Goal: Task Accomplishment & Management: Complete application form

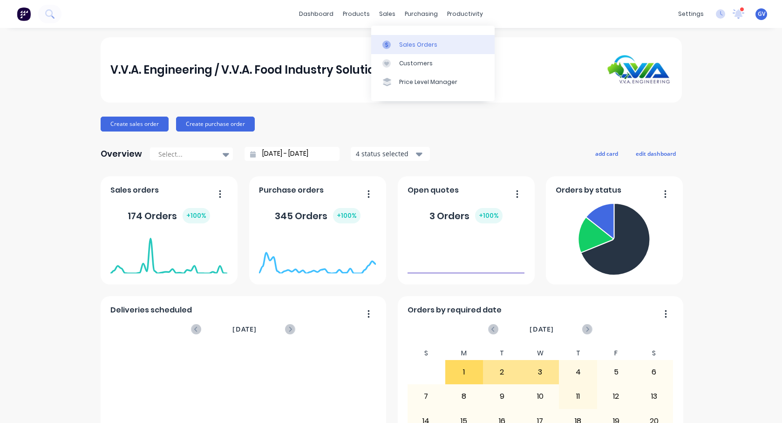
click at [412, 41] on div "Sales Orders" at bounding box center [418, 45] width 38 height 8
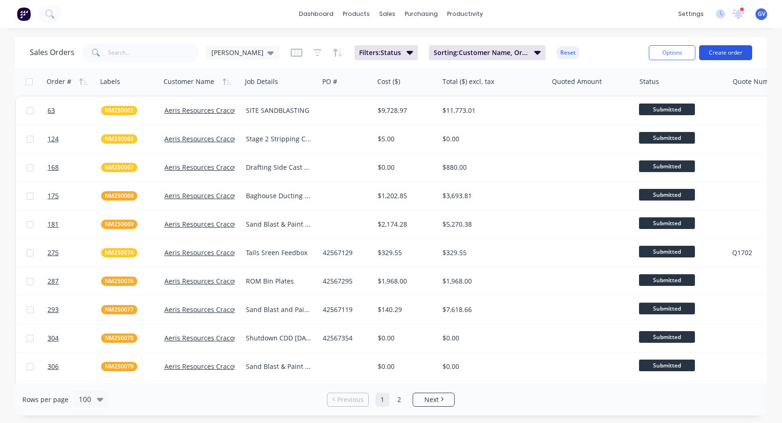
click at [607, 53] on button "Create order" at bounding box center [726, 52] width 53 height 15
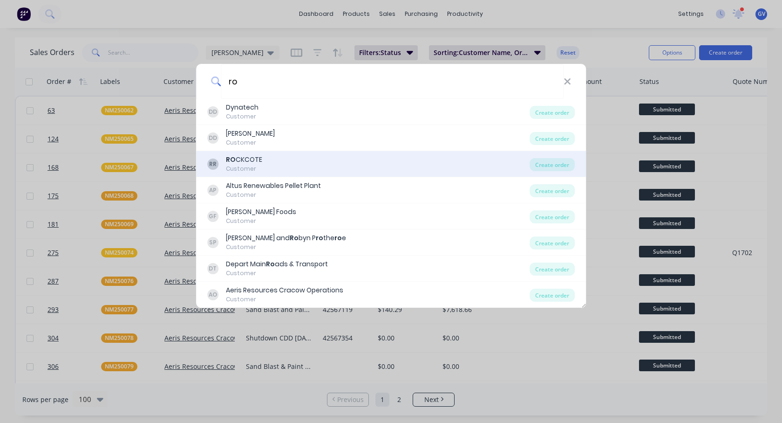
type input "ro"
click at [244, 160] on div "RO CKCOTE" at bounding box center [244, 160] width 36 height 10
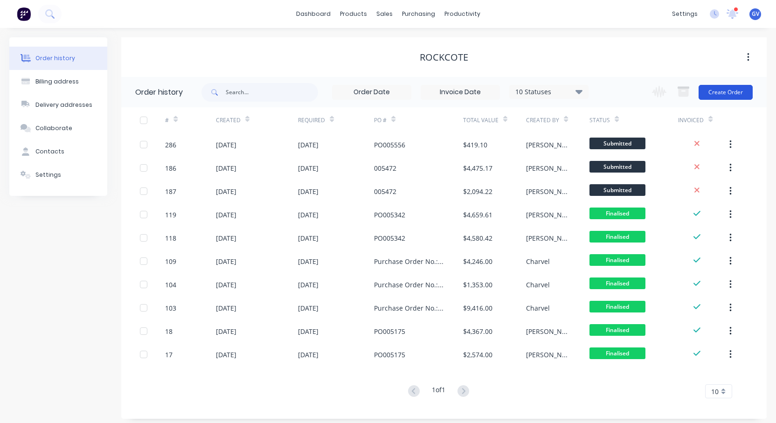
click at [607, 89] on button "Create Order" at bounding box center [725, 92] width 54 height 15
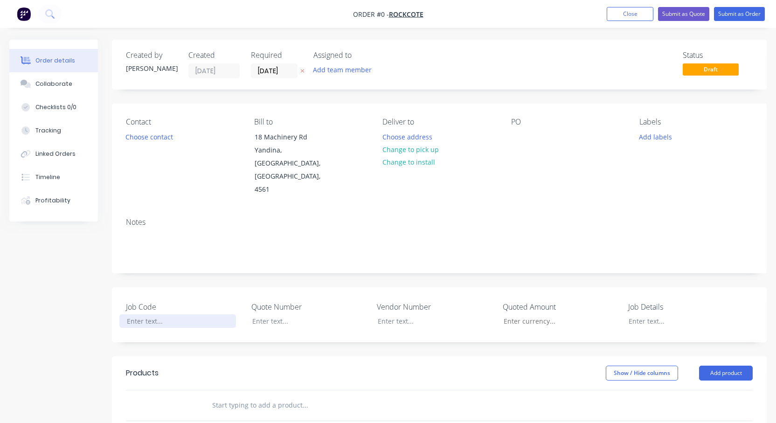
click at [142, 314] on div at bounding box center [177, 321] width 117 height 14
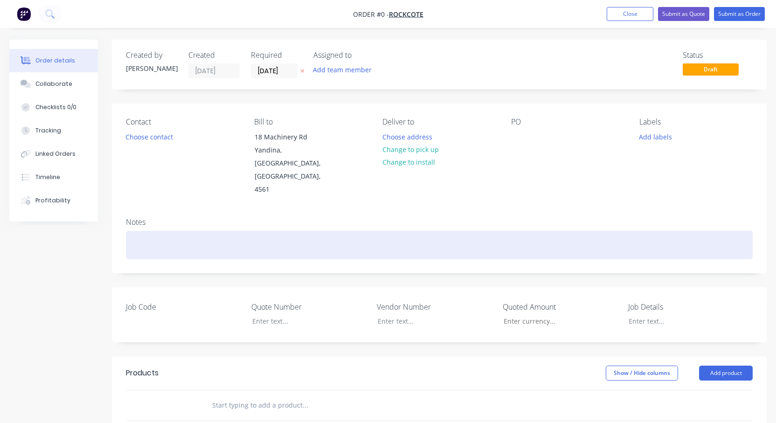
click at [260, 221] on div "Order details Collaborate Checklists 0/0 Tracking Linked Orders Timeline Profit…" at bounding box center [388, 349] width 776 height 619
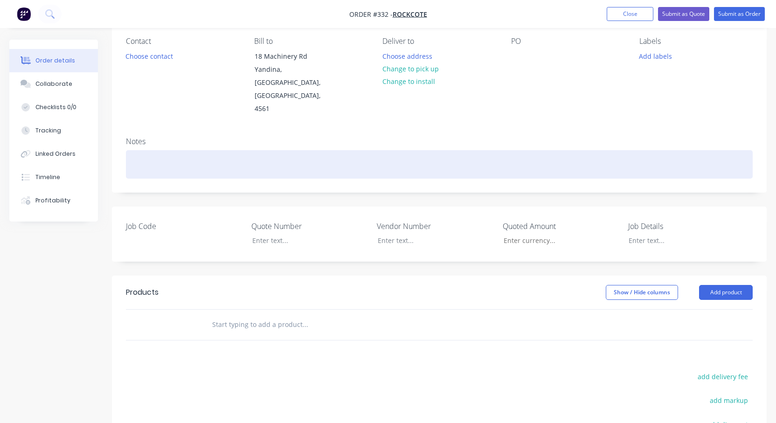
scroll to position [70, 0]
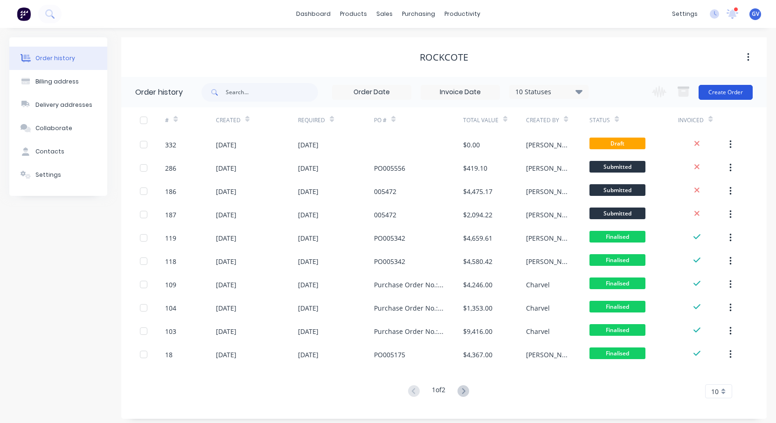
click at [607, 89] on button "Create Order" at bounding box center [725, 92] width 54 height 15
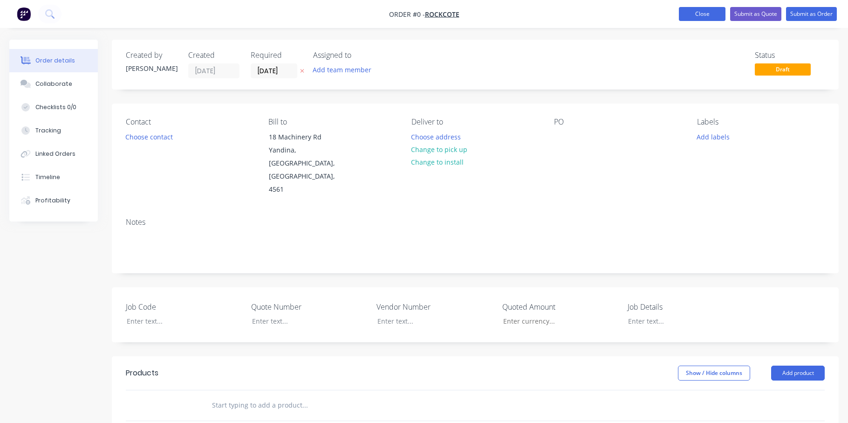
click at [607, 15] on button "Close" at bounding box center [702, 14] width 47 height 14
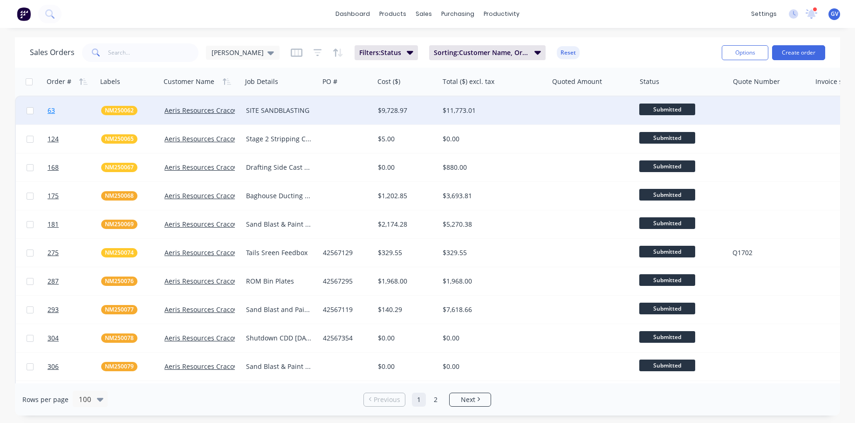
click at [82, 112] on link "63" at bounding box center [75, 110] width 54 height 28
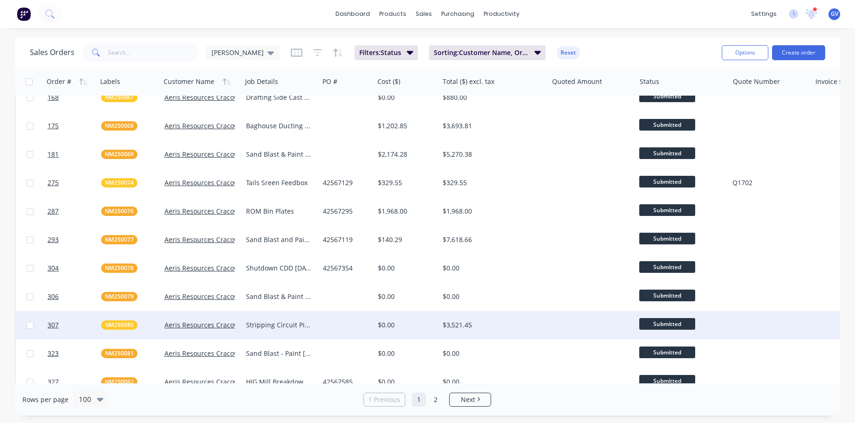
scroll to position [93, 0]
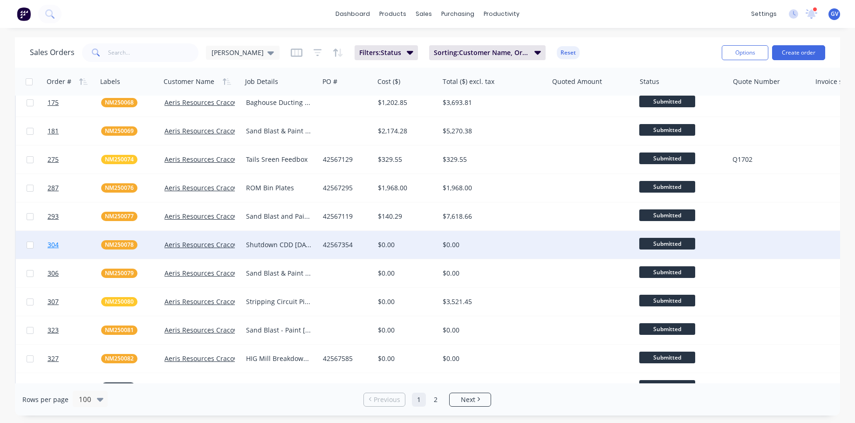
click at [83, 246] on link "304" at bounding box center [75, 245] width 54 height 28
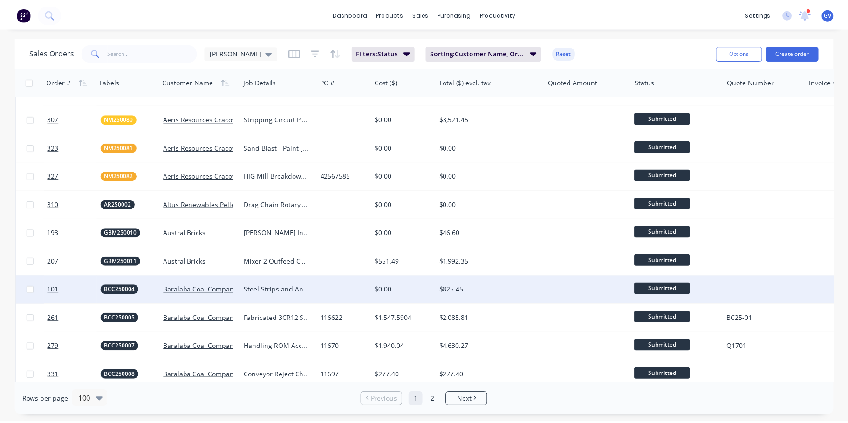
scroll to position [373, 0]
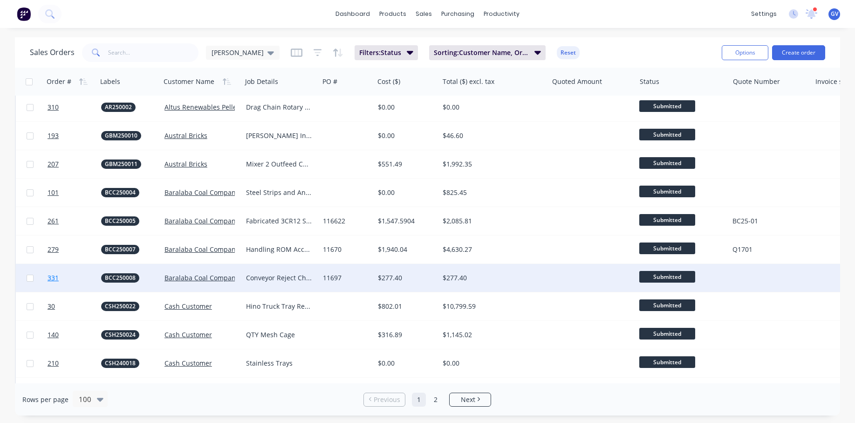
click at [74, 275] on link "331" at bounding box center [75, 278] width 54 height 28
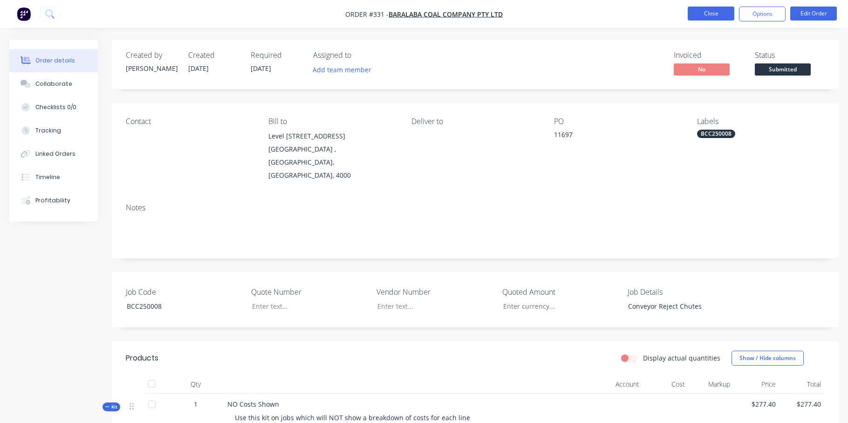
click at [607, 14] on button "Close" at bounding box center [711, 14] width 47 height 14
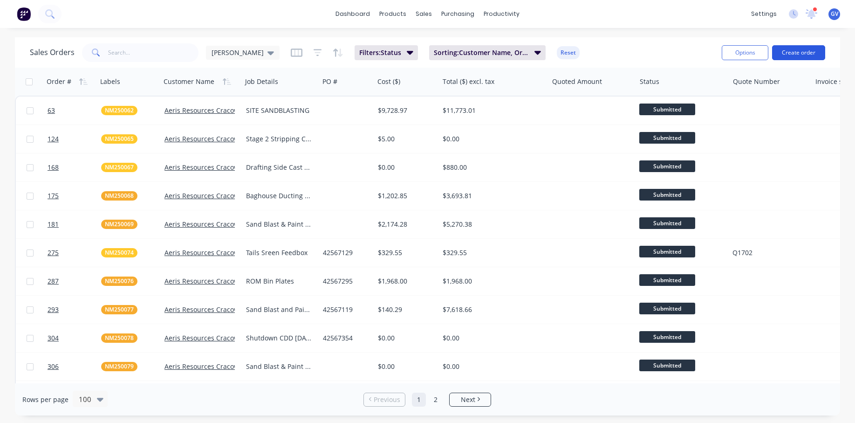
click at [607, 51] on button "Create order" at bounding box center [798, 52] width 53 height 15
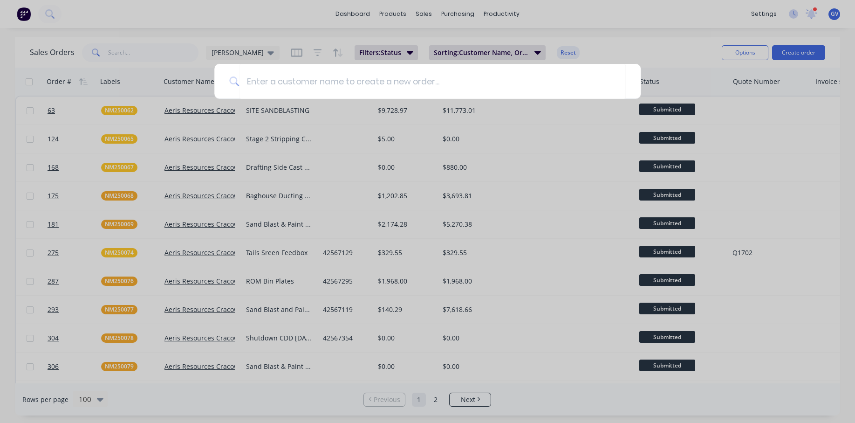
click at [607, 162] on div at bounding box center [427, 211] width 855 height 423
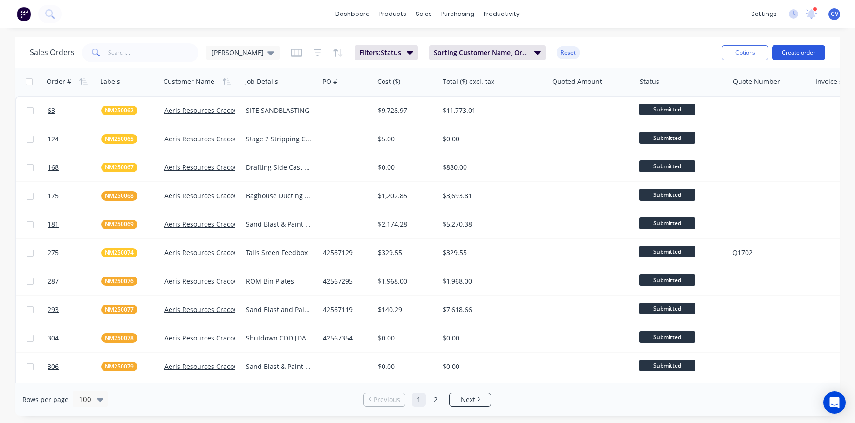
click at [795, 51] on button "Create order" at bounding box center [798, 52] width 53 height 15
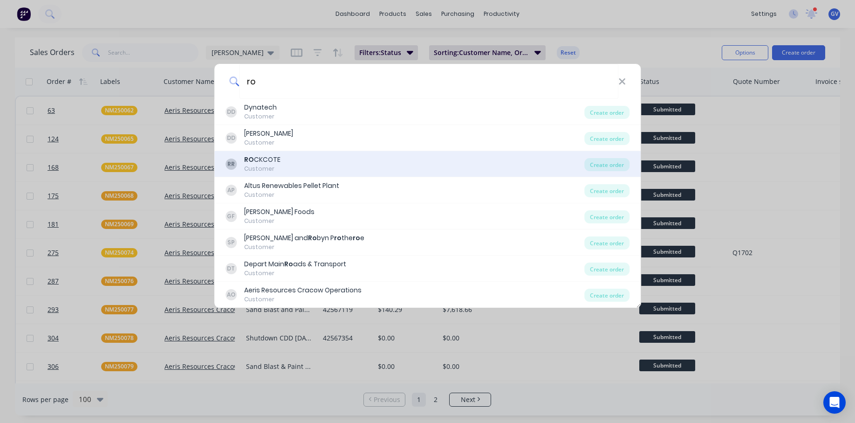
type input "ro"
click at [267, 156] on div "RO CKCOTE" at bounding box center [262, 160] width 36 height 10
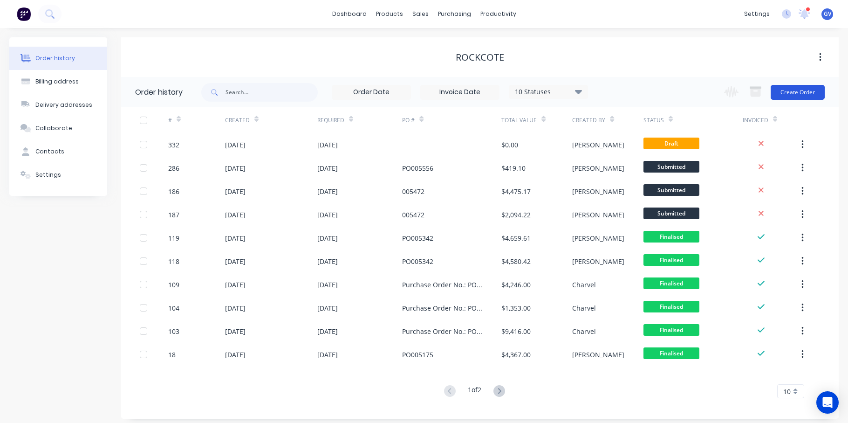
click at [787, 90] on button "Create Order" at bounding box center [798, 92] width 54 height 15
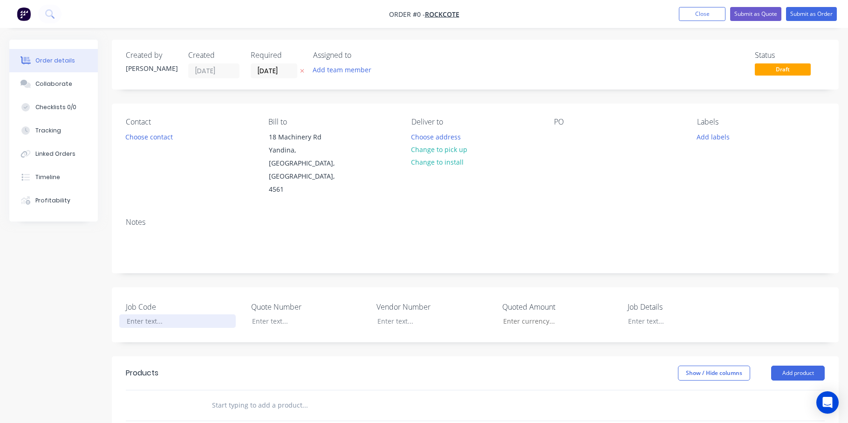
click at [156, 314] on div at bounding box center [177, 321] width 117 height 14
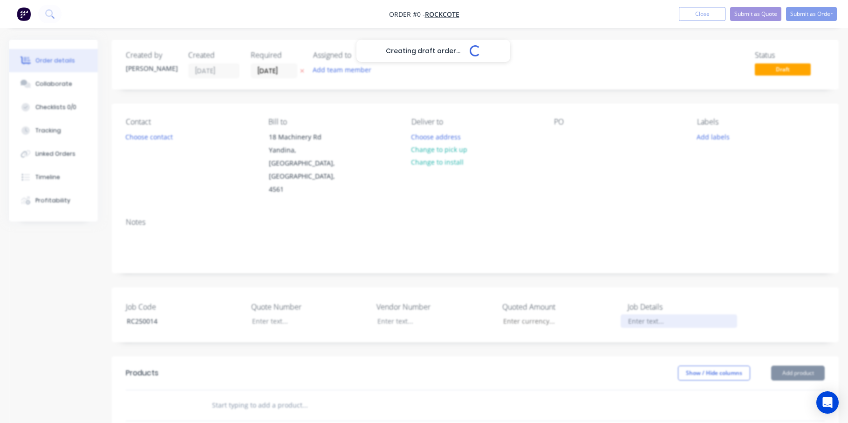
click at [662, 297] on div "Creating draft order... Loading... Order details Collaborate Checklists 0/0 Tra…" at bounding box center [424, 349] width 848 height 619
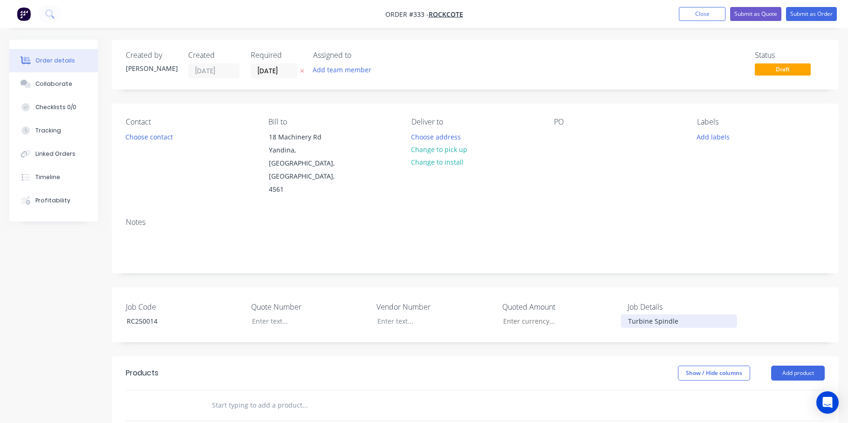
click at [680, 314] on div "Turbine Spindle" at bounding box center [679, 321] width 117 height 14
click at [561, 135] on div at bounding box center [561, 137] width 15 height 14
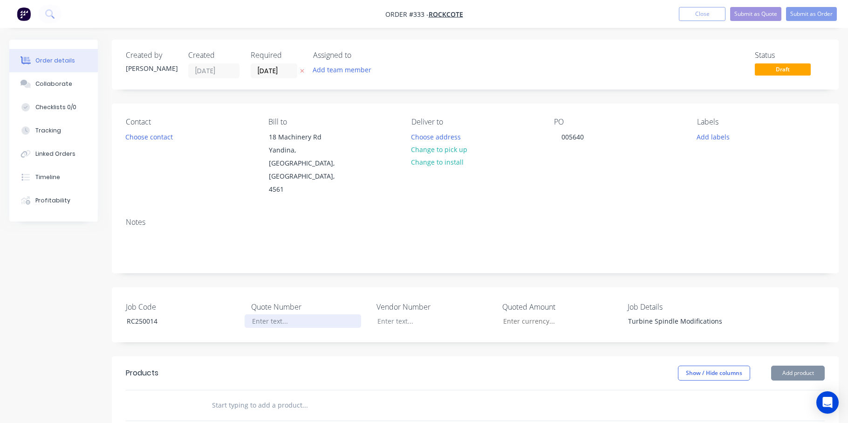
click at [273, 314] on div at bounding box center [303, 321] width 117 height 14
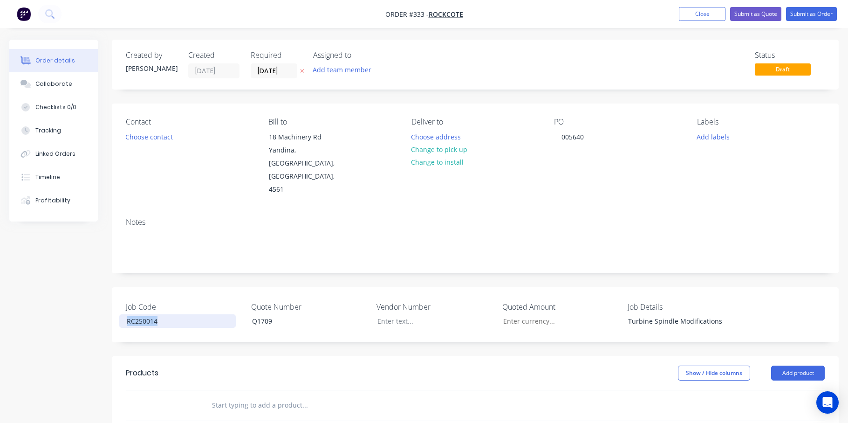
drag, startPoint x: 149, startPoint y: 299, endPoint x: 105, endPoint y: 301, distance: 43.8
click at [105, 301] on div "Created by [PERSON_NAME] Created [DATE] Required [DATE] Assigned to Add team me…" at bounding box center [424, 349] width 830 height 619
copy div "RC250014"
click at [711, 136] on button "Add labels" at bounding box center [713, 136] width 43 height 13
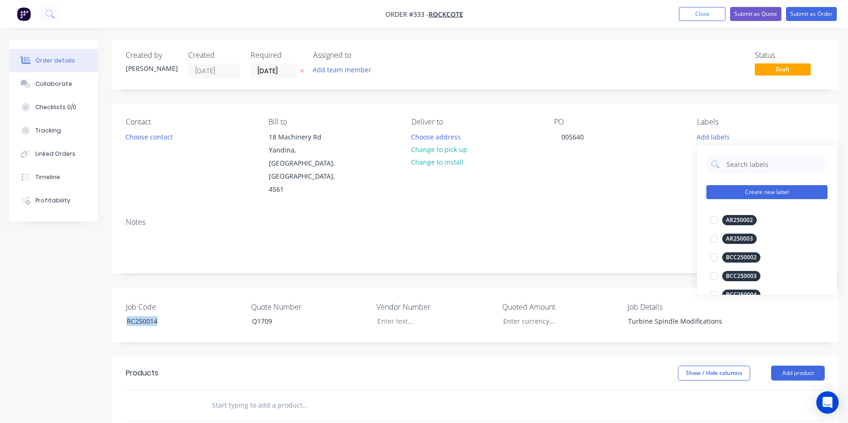
click at [745, 190] on button "Create new label" at bounding box center [767, 192] width 121 height 14
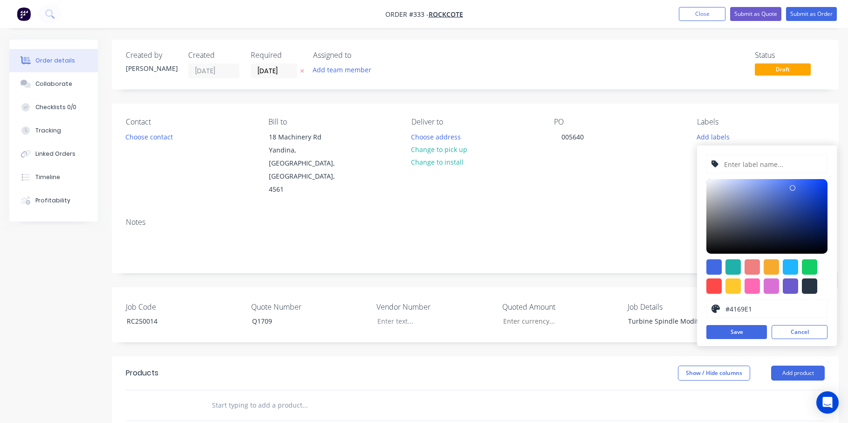
click at [729, 165] on input "text" at bounding box center [772, 164] width 99 height 18
paste input "RC250014"
type input "RC250014"
click at [813, 286] on div at bounding box center [809, 285] width 15 height 15
type input "#273444"
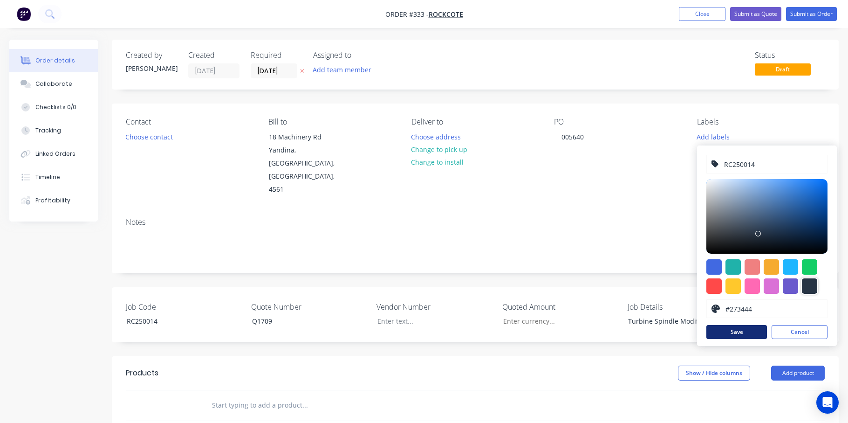
click at [755, 332] on button "Save" at bounding box center [737, 332] width 61 height 14
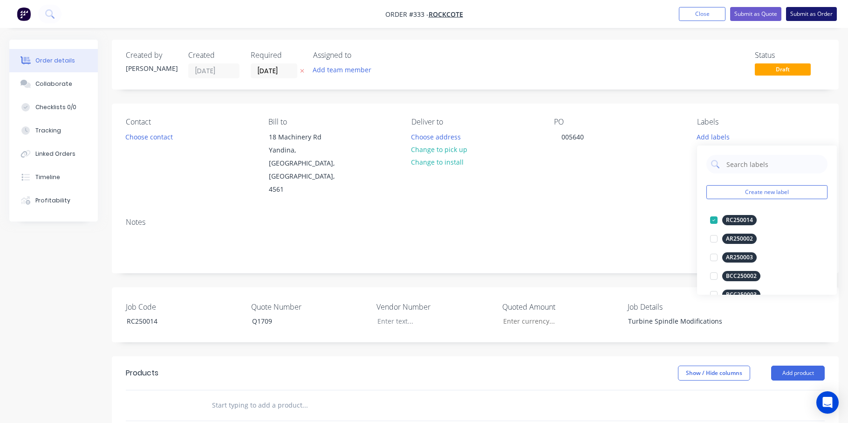
click at [803, 12] on button "Submit as Order" at bounding box center [811, 14] width 51 height 14
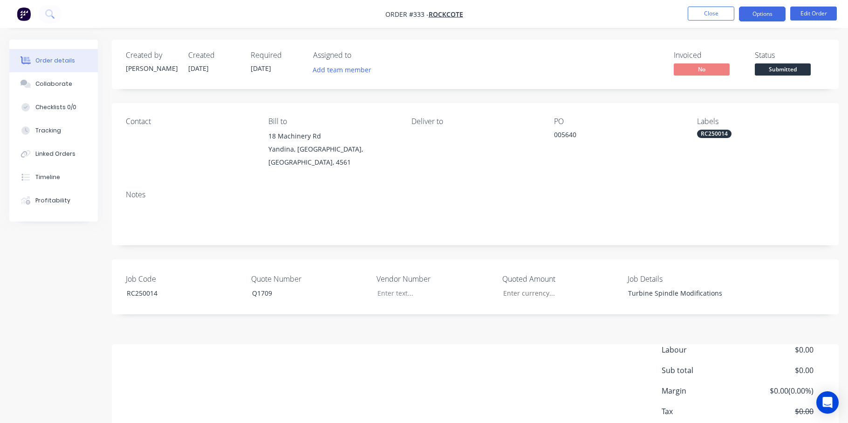
click at [764, 12] on button "Options" at bounding box center [762, 14] width 47 height 15
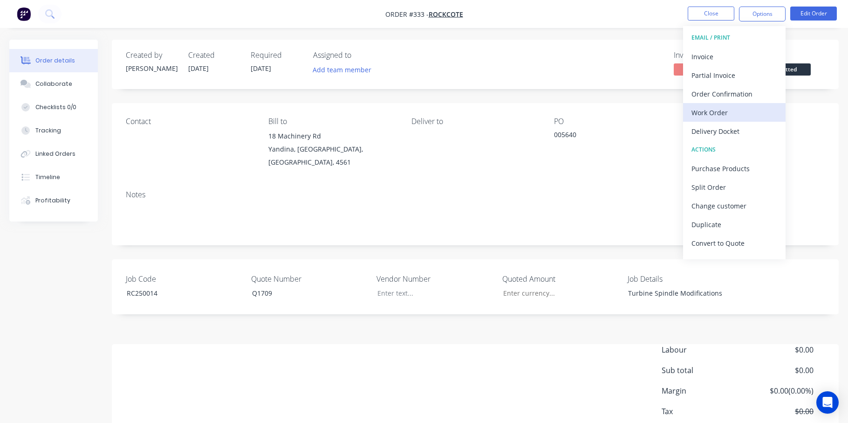
click at [719, 112] on div "Work Order" at bounding box center [735, 113] width 86 height 14
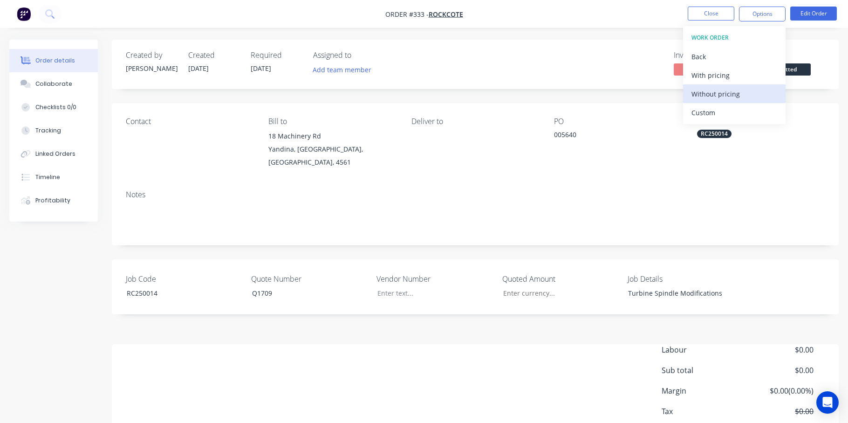
click at [712, 94] on div "Without pricing" at bounding box center [735, 94] width 86 height 14
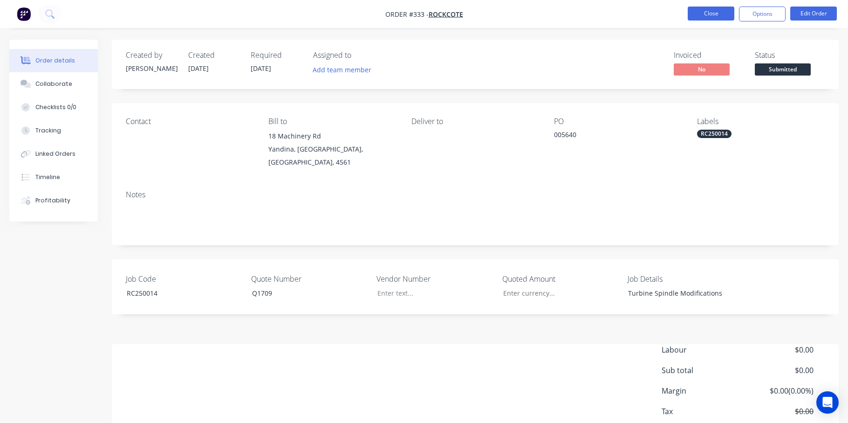
click at [712, 12] on button "Close" at bounding box center [711, 14] width 47 height 14
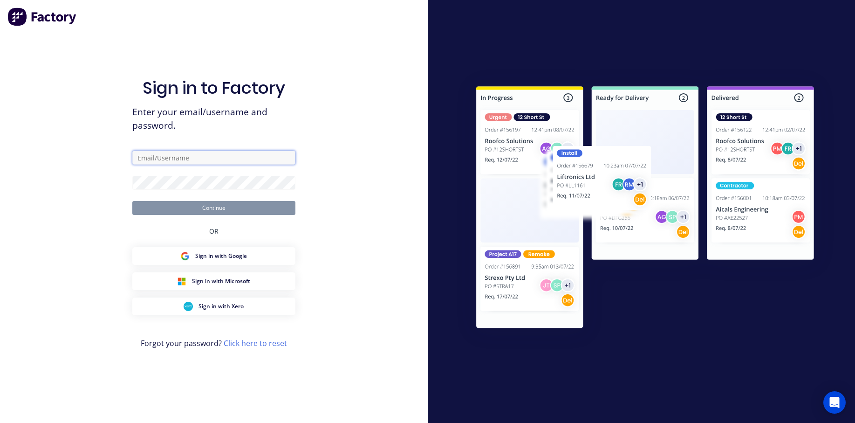
type input "[PERSON_NAME][EMAIL_ADDRESS][DOMAIN_NAME]"
